Goal: Task Accomplishment & Management: Complete application form

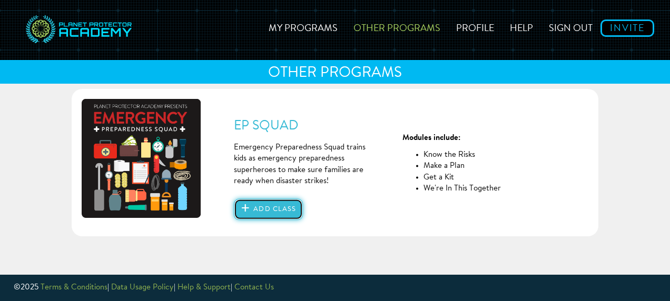
click at [262, 211] on button "Add class" at bounding box center [268, 209] width 69 height 21
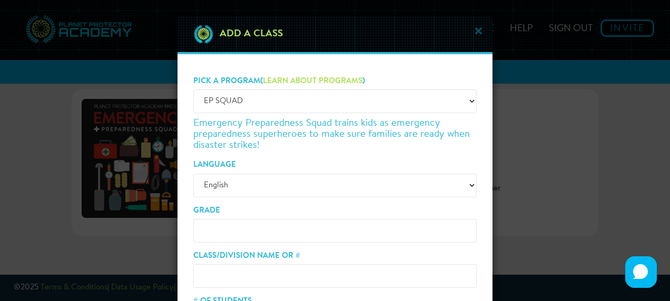
scroll to position [53, 0]
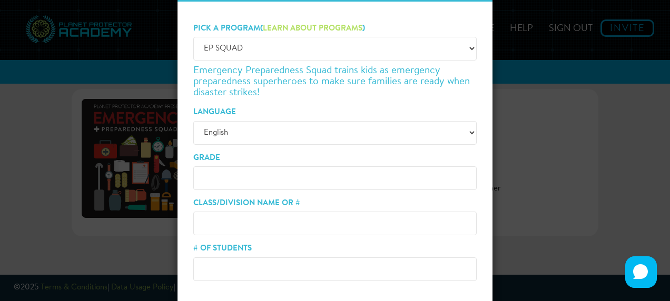
click at [271, 177] on input "Grade" at bounding box center [334, 178] width 283 height 24
type input "3"
click at [268, 220] on input "Class/Division Name or #" at bounding box center [334, 224] width 283 height 24
type input "3"
click at [263, 267] on input "# of Students" at bounding box center [334, 269] width 283 height 24
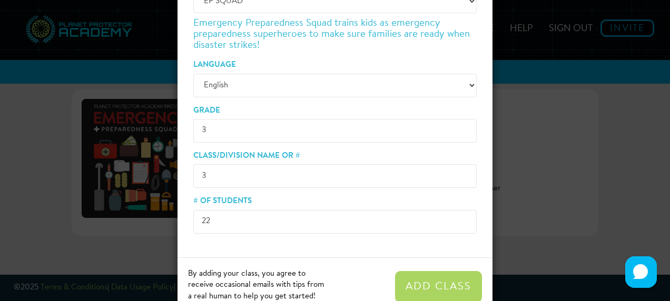
scroll to position [131, 0]
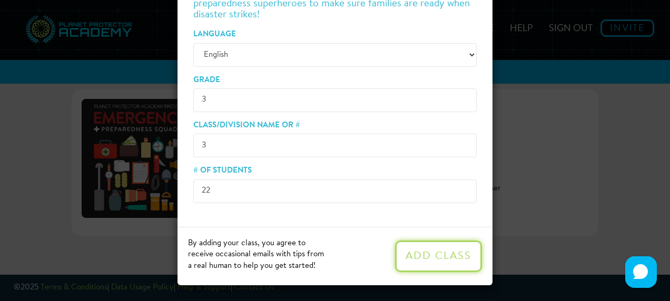
type input "22"
click at [403, 252] on button "Add Class" at bounding box center [438, 257] width 87 height 32
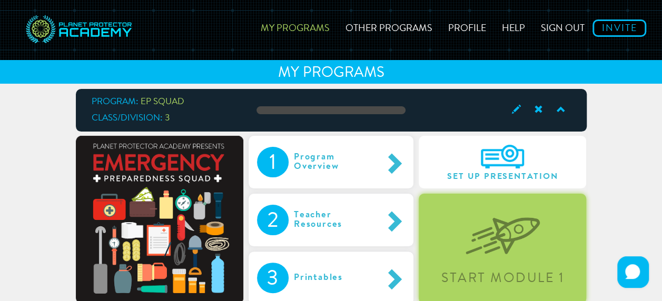
click at [516, 235] on img at bounding box center [502, 228] width 74 height 54
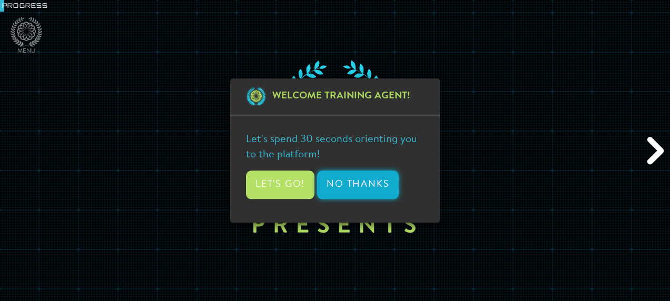
click at [370, 191] on button "No Thanks" at bounding box center [358, 185] width 82 height 28
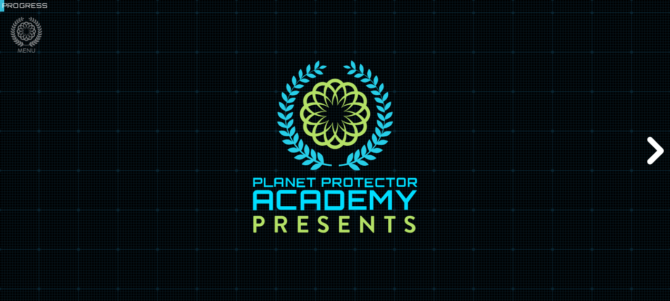
click at [650, 147] on div "Next" at bounding box center [654, 150] width 32 height 91
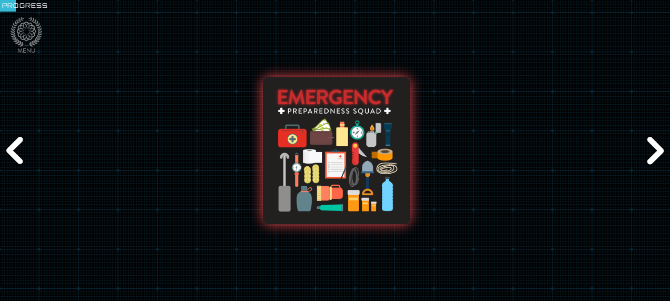
click at [649, 143] on div "Next" at bounding box center [654, 150] width 32 height 91
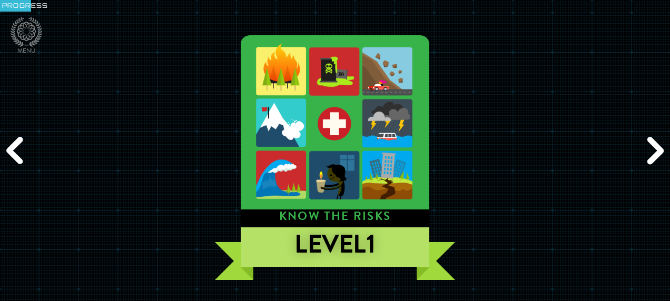
click at [651, 145] on div "Next" at bounding box center [654, 150] width 32 height 91
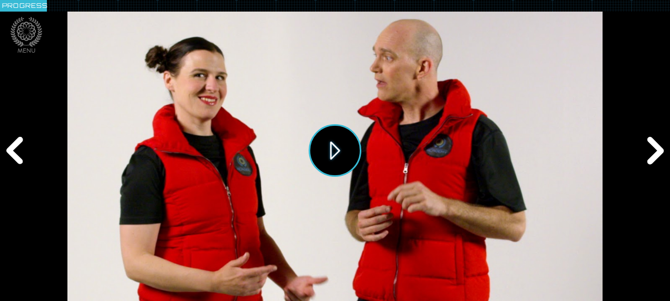
click at [345, 149] on button "Play" at bounding box center [334, 150] width 53 height 53
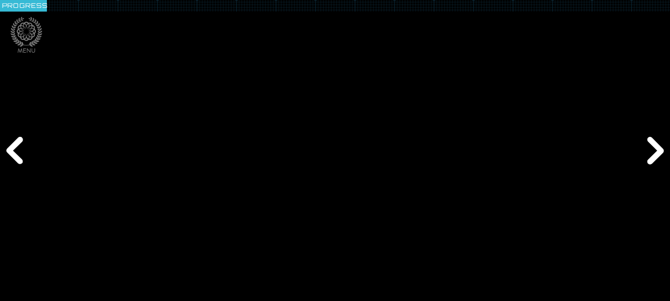
click at [655, 149] on div "Next" at bounding box center [654, 150] width 32 height 91
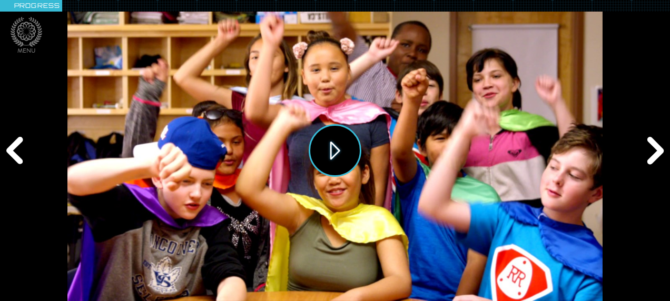
click at [317, 145] on button "Play" at bounding box center [334, 150] width 53 height 53
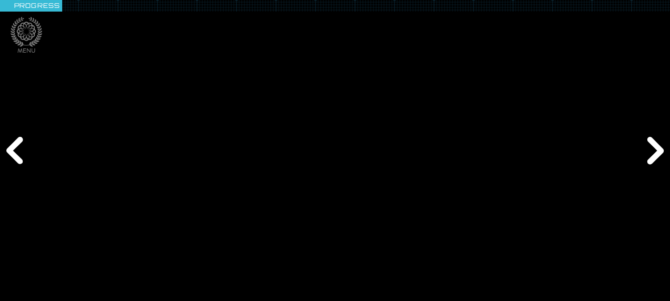
click at [657, 154] on div "Next" at bounding box center [654, 150] width 32 height 91
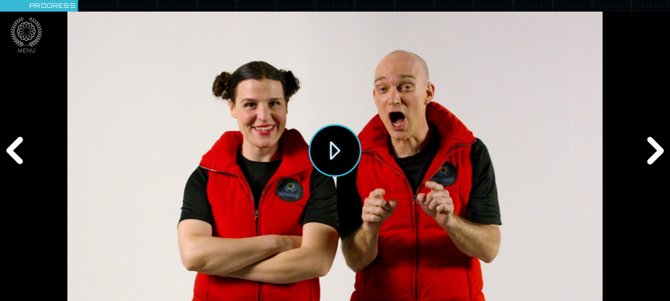
click at [352, 153] on button "Play" at bounding box center [334, 150] width 53 height 53
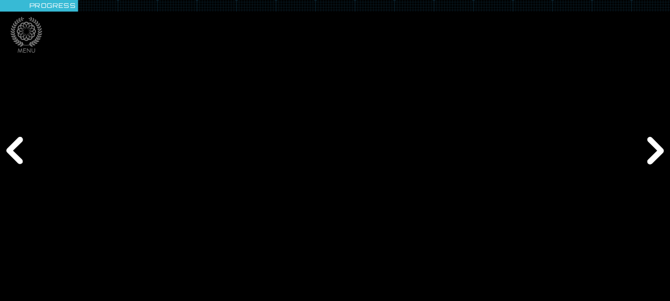
click at [651, 144] on div "Next" at bounding box center [654, 150] width 32 height 91
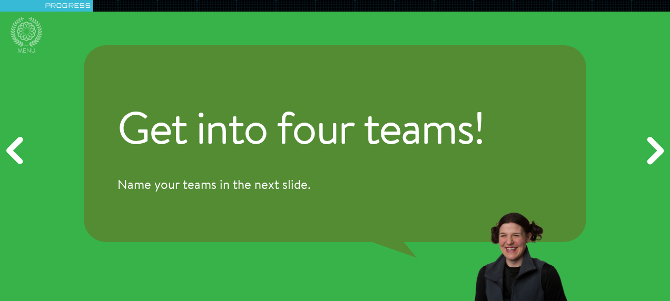
click at [653, 148] on div "Next" at bounding box center [654, 150] width 32 height 91
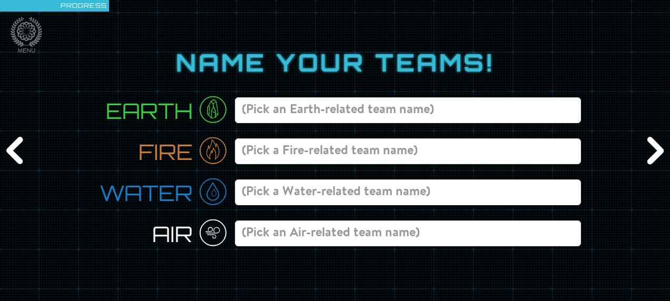
click at [472, 116] on input at bounding box center [408, 110] width 346 height 26
click at [636, 152] on div "Name your teams! Earth Fire Water Air" at bounding box center [335, 151] width 670 height 380
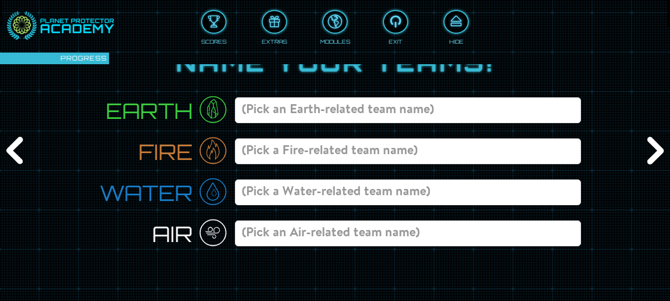
click at [648, 154] on div "Next" at bounding box center [654, 150] width 32 height 91
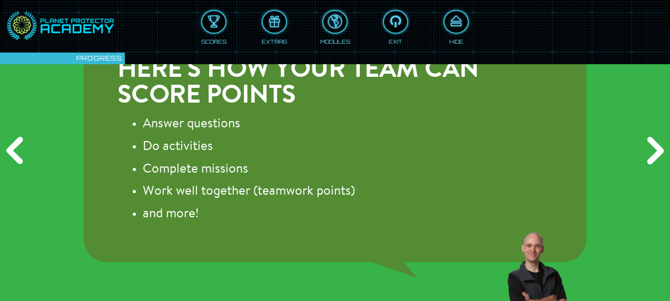
click at [649, 154] on div "Next" at bounding box center [654, 150] width 32 height 91
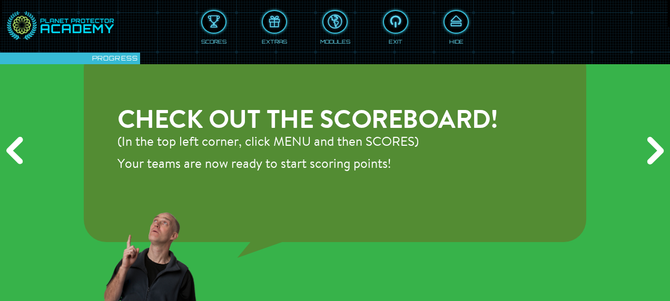
click at [649, 154] on div "Next" at bounding box center [654, 150] width 32 height 91
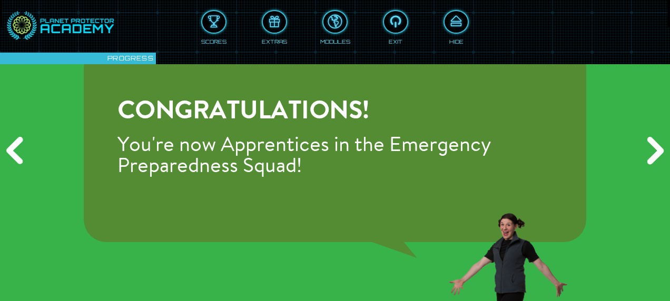
click at [649, 154] on div "Next" at bounding box center [654, 150] width 32 height 91
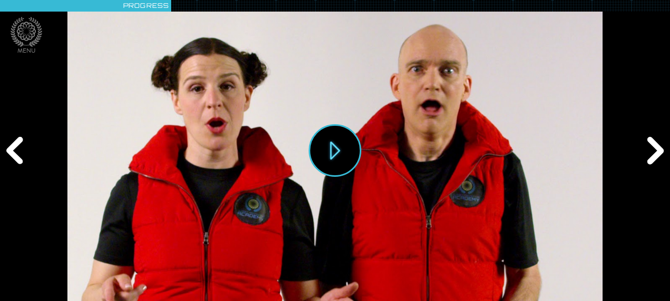
click at [649, 154] on div "Next" at bounding box center [654, 150] width 32 height 91
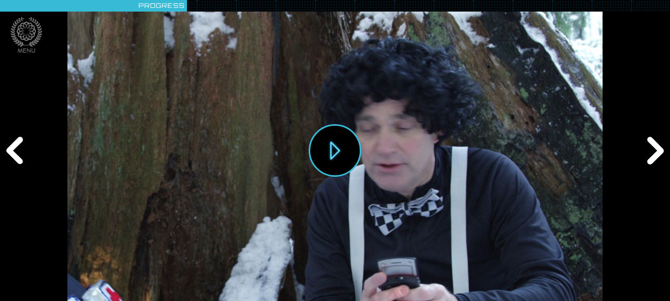
click at [649, 154] on div "Next" at bounding box center [654, 150] width 32 height 91
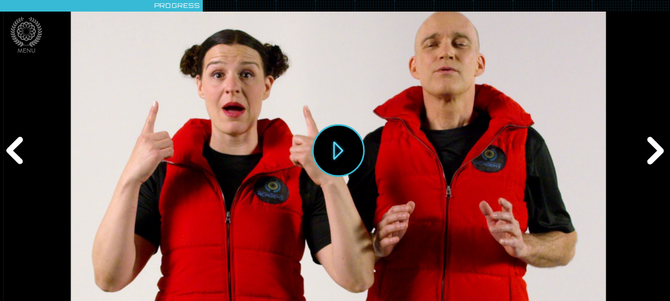
click at [649, 154] on div "Next" at bounding box center [654, 150] width 32 height 91
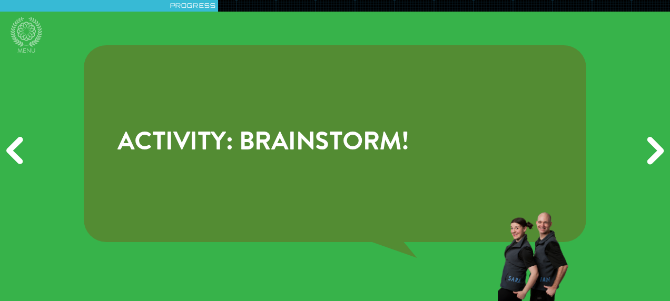
click at [649, 154] on div "Next" at bounding box center [654, 150] width 32 height 91
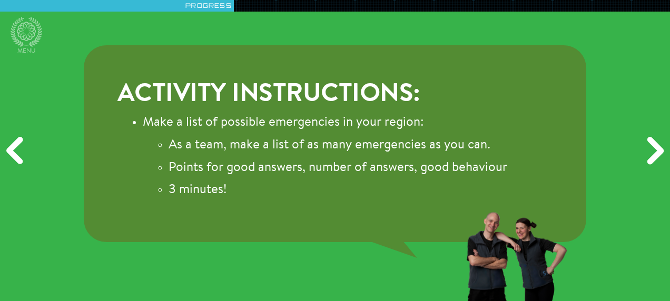
click at [498, 244] on img at bounding box center [516, 256] width 106 height 91
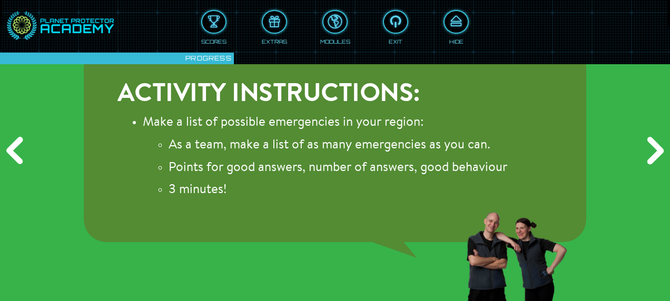
click at [644, 154] on div "Next" at bounding box center [654, 150] width 32 height 91
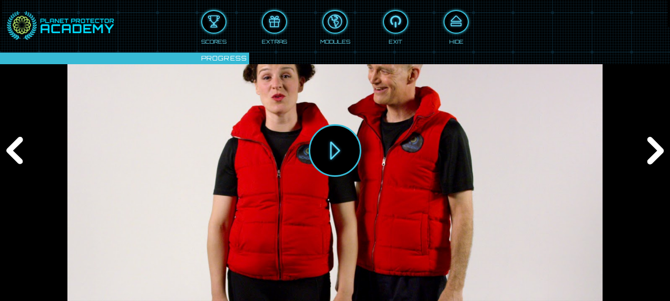
click at [644, 154] on div "Next" at bounding box center [654, 150] width 32 height 91
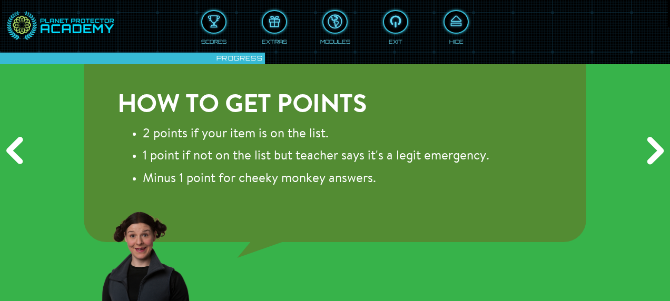
click at [644, 154] on div "Next" at bounding box center [654, 150] width 32 height 91
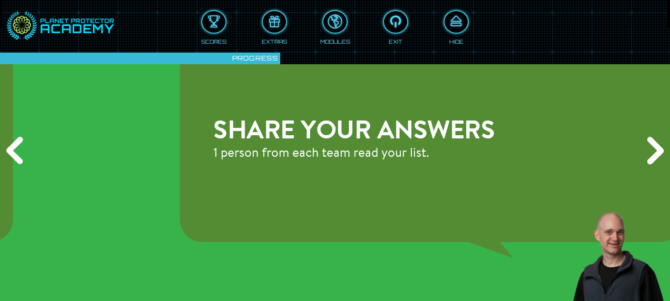
click at [644, 154] on div "Next" at bounding box center [654, 150] width 32 height 91
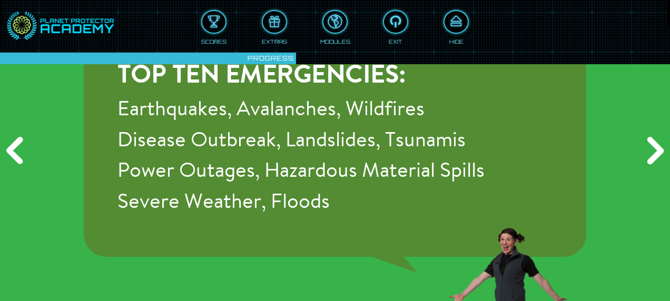
click at [644, 154] on div "Next" at bounding box center [654, 150] width 32 height 91
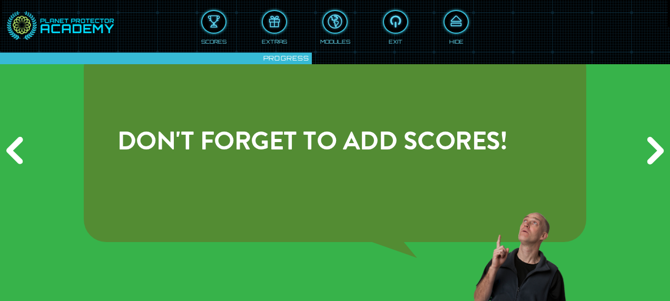
click at [643, 155] on div "Next" at bounding box center [654, 150] width 32 height 91
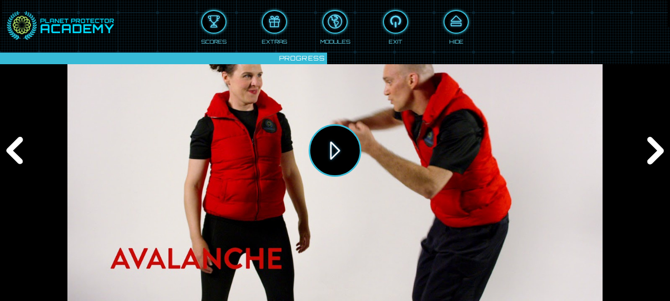
click at [327, 157] on button "Play" at bounding box center [334, 150] width 53 height 53
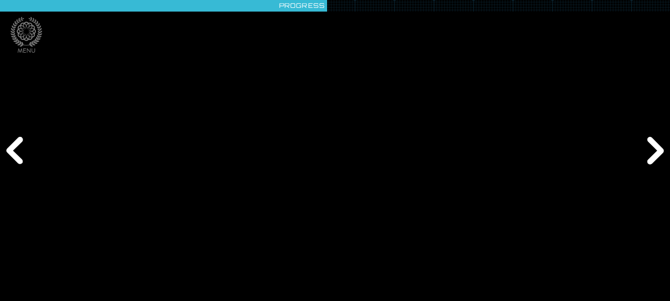
click at [651, 151] on div "Next" at bounding box center [654, 150] width 32 height 91
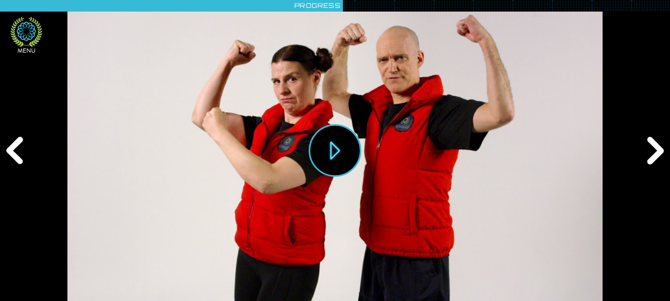
click at [13, 37] on icon at bounding box center [27, 32] width 32 height 30
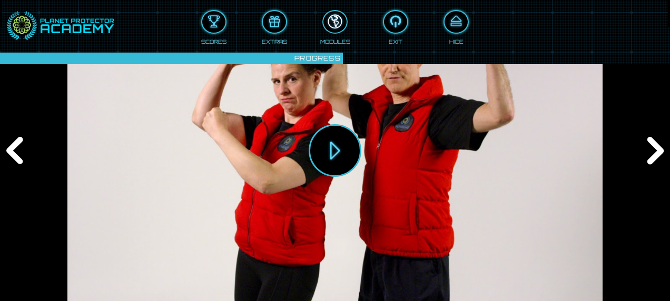
click at [337, 27] on div at bounding box center [334, 21] width 23 height 17
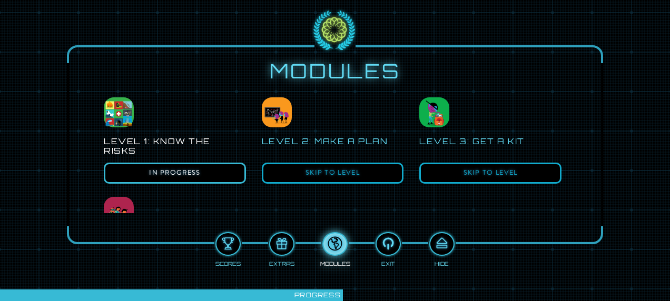
click at [178, 172] on button "In Progress" at bounding box center [175, 173] width 142 height 21
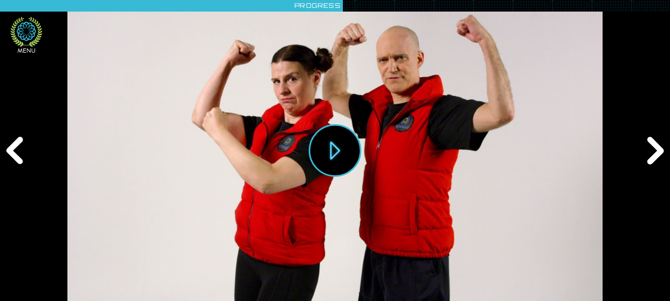
drag, startPoint x: 27, startPoint y: 31, endPoint x: 27, endPoint y: 40, distance: 9.5
click at [26, 31] on icon at bounding box center [27, 32] width 32 height 30
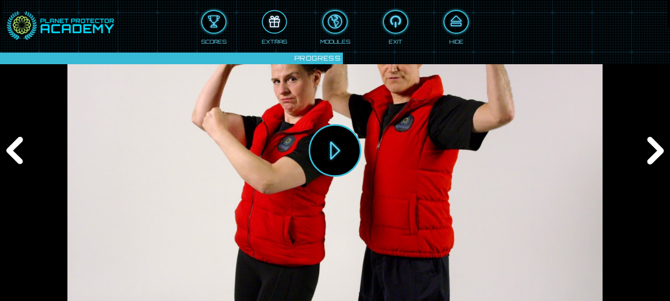
click at [276, 22] on div at bounding box center [274, 21] width 23 height 17
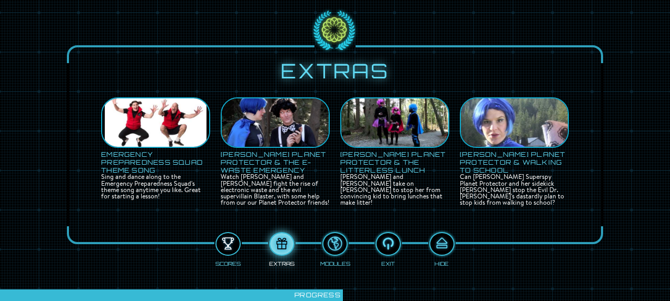
click at [228, 248] on div at bounding box center [227, 243] width 23 height 17
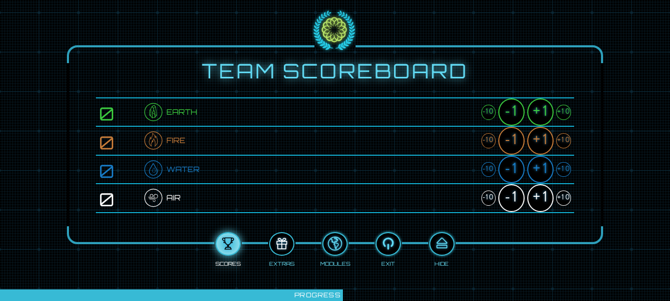
click at [281, 248] on div at bounding box center [281, 243] width 23 height 17
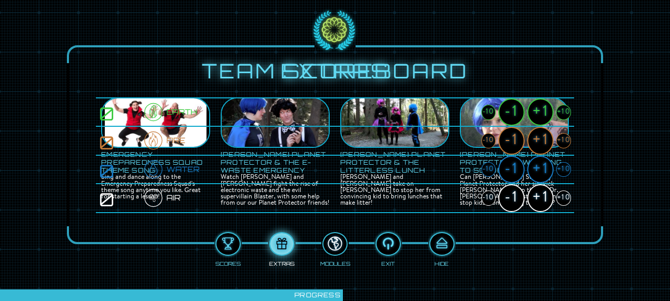
click at [338, 248] on div at bounding box center [334, 243] width 23 height 17
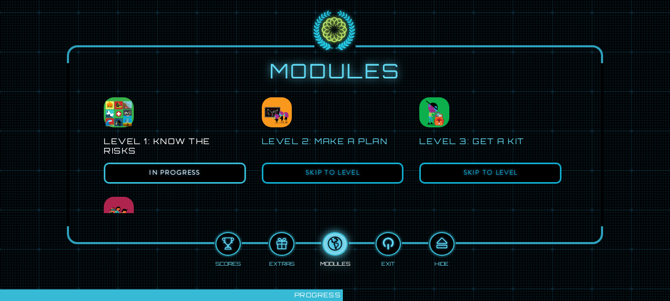
click at [173, 175] on button "In Progress" at bounding box center [175, 173] width 142 height 21
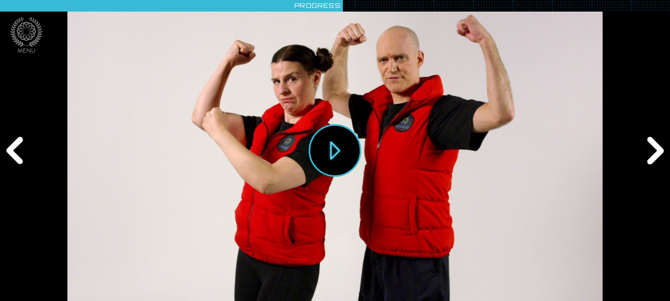
click at [18, 162] on div "Previous" at bounding box center [16, 150] width 32 height 91
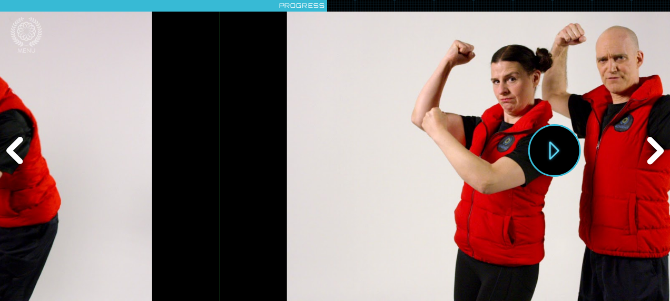
click at [15, 155] on div "Previous" at bounding box center [16, 150] width 32 height 91
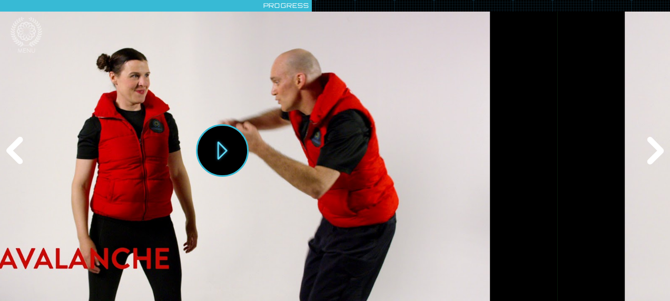
click at [15, 155] on div "Previous" at bounding box center [16, 150] width 32 height 91
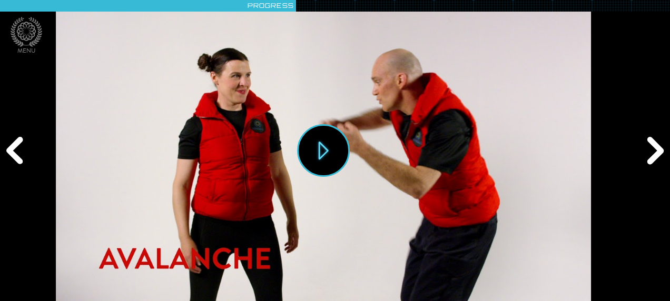
click at [15, 155] on div "Previous" at bounding box center [16, 150] width 32 height 91
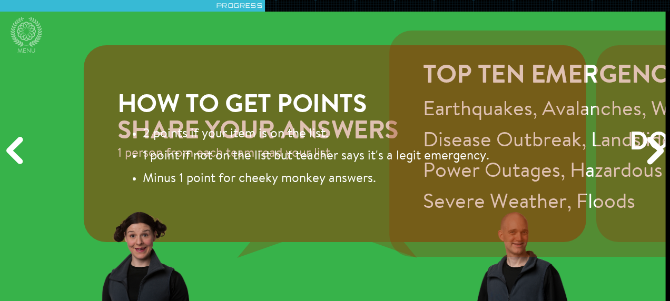
click at [15, 155] on div "Previous" at bounding box center [16, 150] width 32 height 91
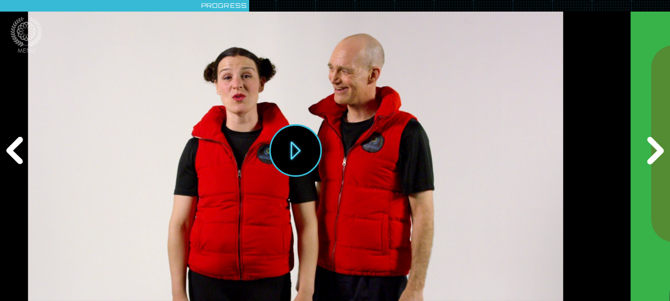
click at [15, 155] on div "Previous" at bounding box center [16, 150] width 32 height 91
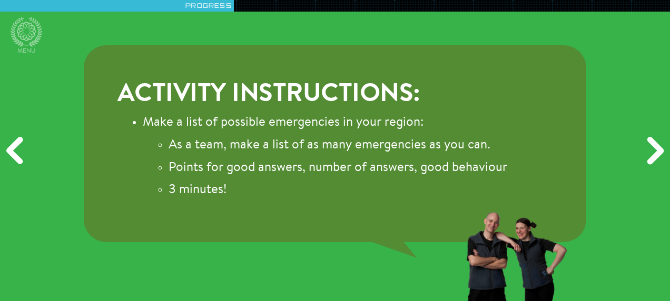
click at [655, 151] on div "Next" at bounding box center [654, 150] width 32 height 91
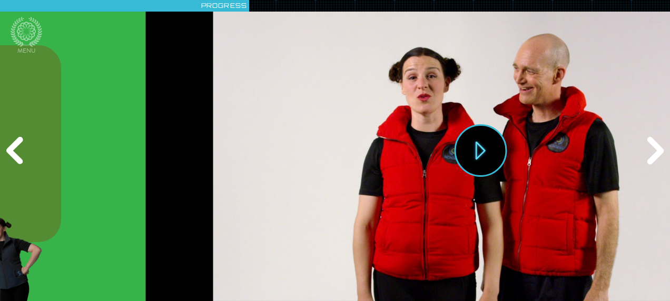
click at [655, 151] on div "Next" at bounding box center [654, 150] width 32 height 91
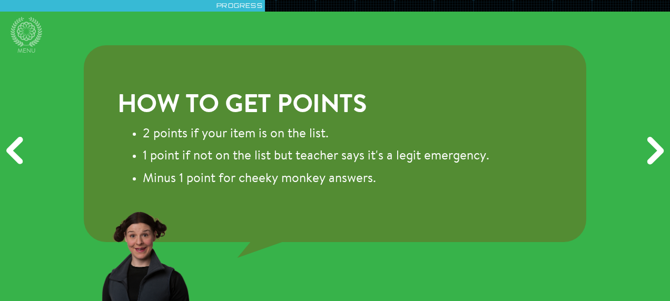
click at [651, 154] on div "Next" at bounding box center [654, 150] width 32 height 91
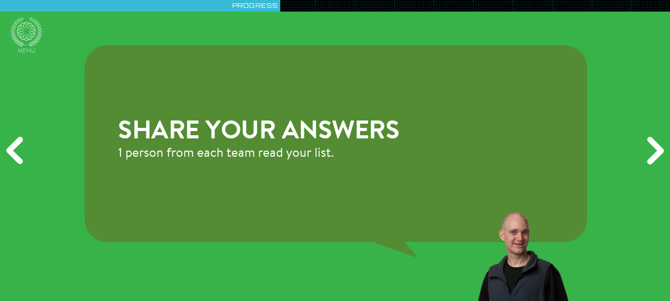
click at [651, 154] on div "Next" at bounding box center [654, 150] width 32 height 91
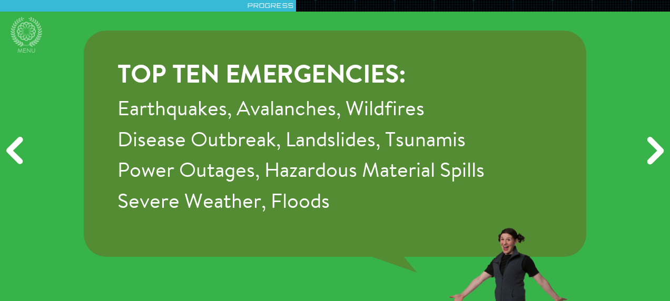
click at [654, 156] on div "Next" at bounding box center [654, 150] width 32 height 91
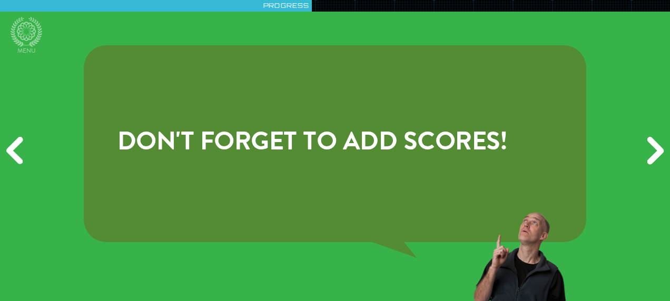
click at [654, 153] on div "Next" at bounding box center [654, 150] width 32 height 91
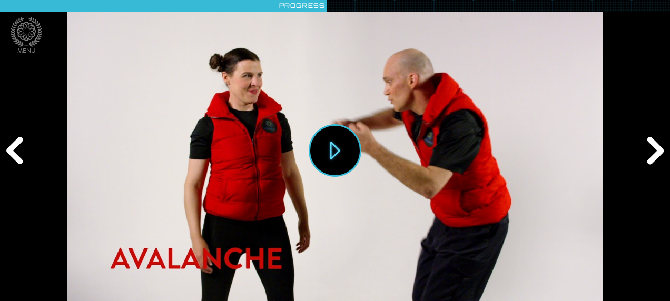
click at [654, 153] on div "Next" at bounding box center [654, 150] width 32 height 91
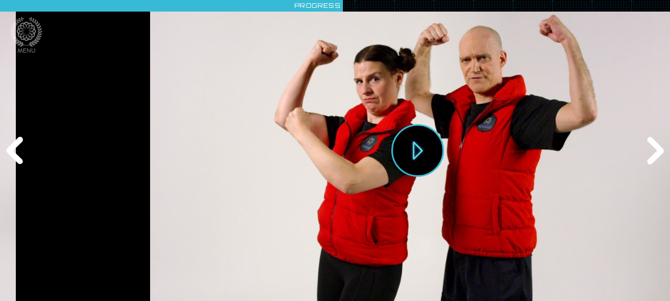
click at [654, 153] on div "Next" at bounding box center [654, 150] width 32 height 91
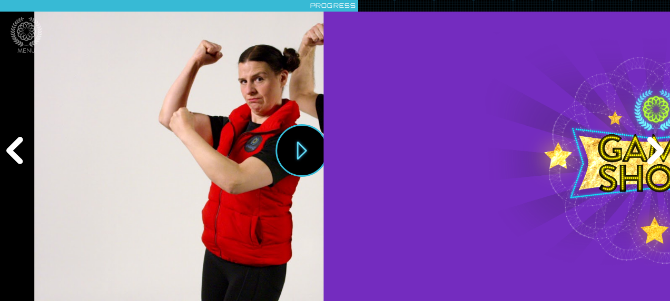
click at [653, 153] on div "Next" at bounding box center [654, 150] width 32 height 91
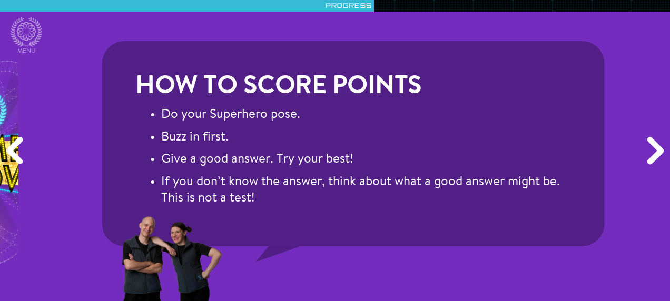
click at [653, 153] on div "Next" at bounding box center [654, 150] width 32 height 91
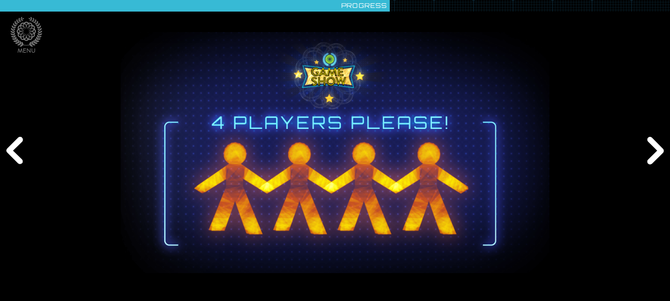
click at [643, 150] on div "Next" at bounding box center [654, 150] width 32 height 91
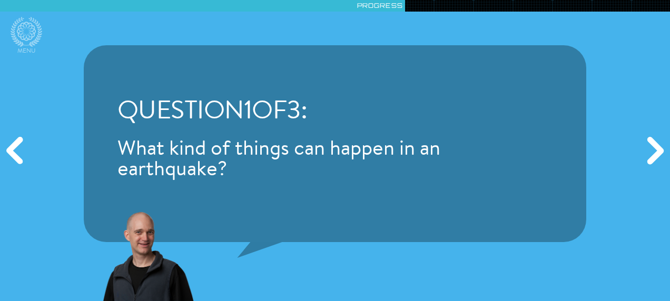
click at [646, 151] on div "Next" at bounding box center [654, 150] width 32 height 91
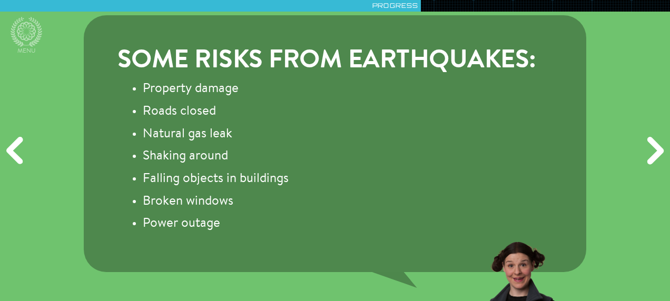
click at [646, 151] on div "Next" at bounding box center [654, 150] width 32 height 91
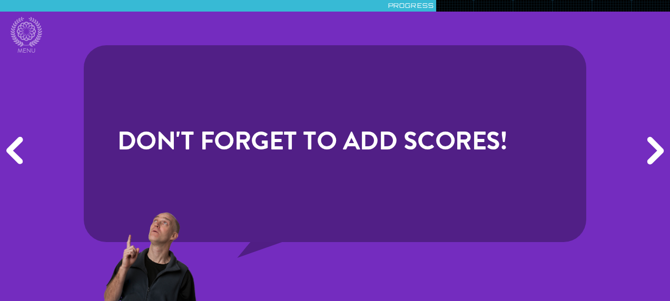
click at [646, 151] on div "Next" at bounding box center [654, 150] width 32 height 91
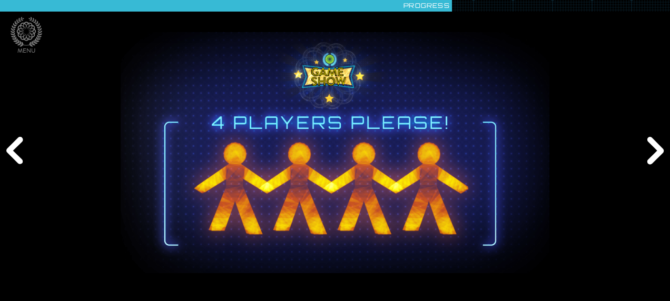
click at [646, 151] on div "Next" at bounding box center [654, 150] width 32 height 91
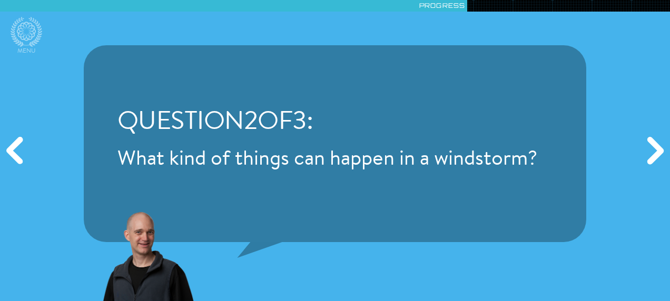
click at [646, 151] on div "Next" at bounding box center [654, 150] width 32 height 91
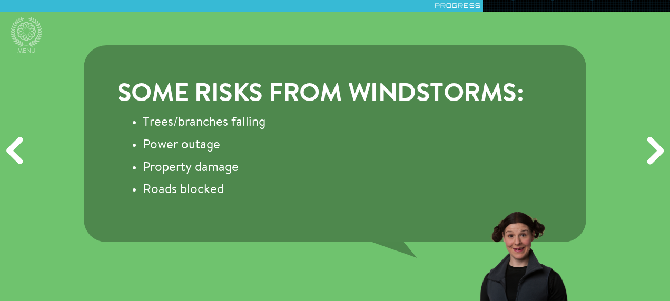
click at [646, 151] on div "Next" at bounding box center [654, 150] width 32 height 91
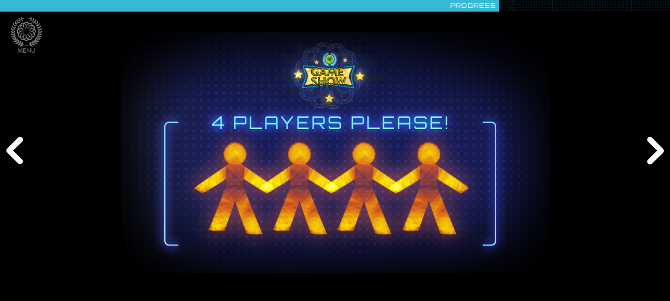
click at [645, 153] on div "Next" at bounding box center [654, 150] width 32 height 91
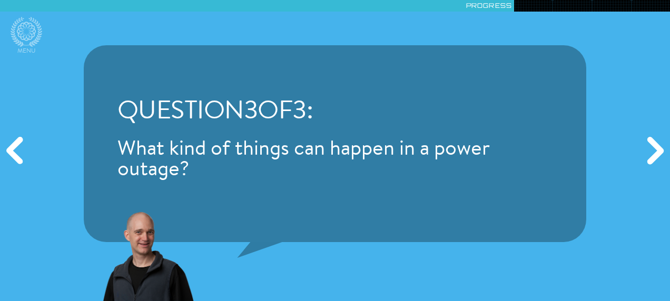
click at [652, 153] on div "Next" at bounding box center [654, 150] width 32 height 91
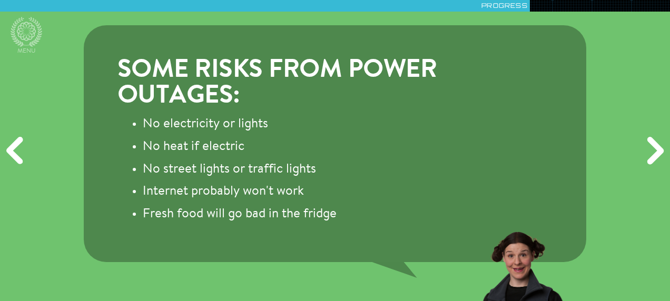
click at [652, 153] on div "Next" at bounding box center [654, 150] width 32 height 91
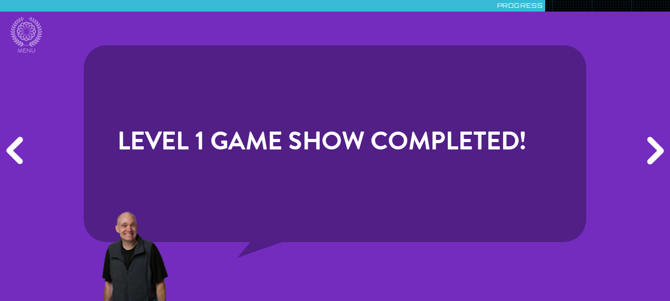
click at [652, 153] on div "Next" at bounding box center [654, 150] width 32 height 91
